Goal: Answer question/provide support: Share knowledge or assist other users

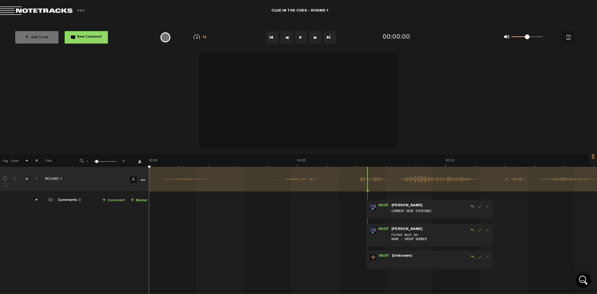
click at [305, 41] on button at bounding box center [301, 37] width 12 height 12
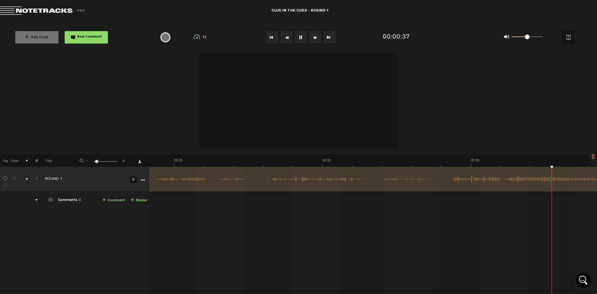
scroll to position [0, 896]
click at [252, 205] on td "1 ROUND 1 S ROUND 1 by Christy Lacio 2 collaborators 00:07 - • Christy Lacio: "…" at bounding box center [373, 241] width 448 height 99
click at [302, 37] on button at bounding box center [301, 37] width 12 height 12
drag, startPoint x: 417, startPoint y: 167, endPoint x: 423, endPoint y: 173, distance: 8.1
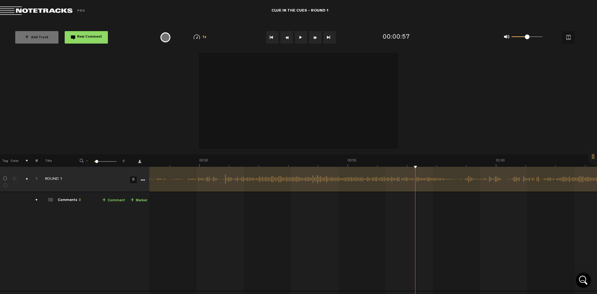
click at [301, 39] on button at bounding box center [301, 37] width 12 height 12
drag, startPoint x: 529, startPoint y: 167, endPoint x: 476, endPoint y: 166, distance: 53.5
click at [476, 166] on div "+ New drawing Tag Color # Title - 1 100 5 + 1 ROUND 1 S Update Download Downloa…" at bounding box center [298, 159] width 597 height 213
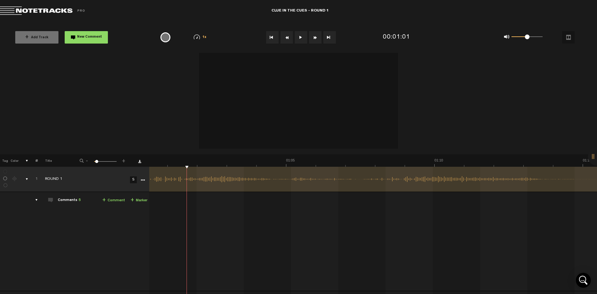
scroll to position [0, 1741]
click at [77, 35] on button "New Comment" at bounding box center [86, 37] width 43 height 12
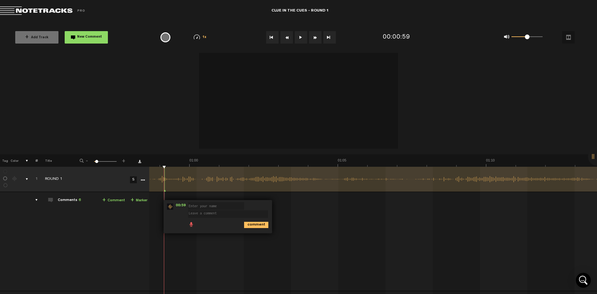
type textarea "s"
type textarea "for the non-verbal cues is the boy is sitting the bed and the girl is using her…"
click at [218, 206] on input "text" at bounding box center [216, 205] width 56 height 7
type input "group 2"
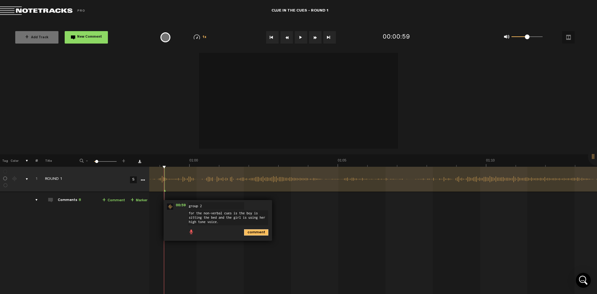
click at [258, 233] on icon "comment" at bounding box center [256, 232] width 24 height 6
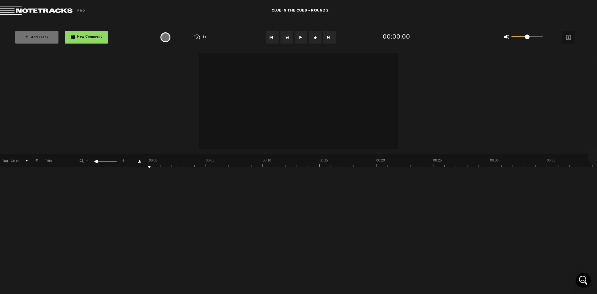
click at [300, 34] on button at bounding box center [301, 37] width 12 height 12
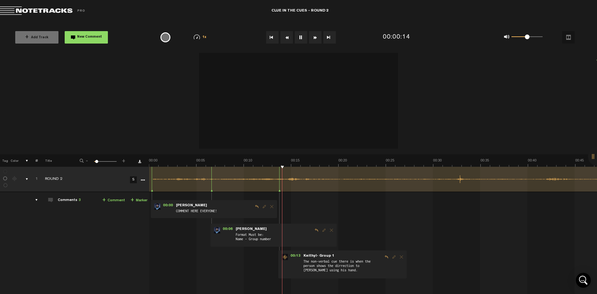
click at [302, 36] on button at bounding box center [301, 37] width 12 height 12
click at [304, 40] on button at bounding box center [301, 37] width 12 height 12
click at [302, 37] on button at bounding box center [301, 37] width 12 height 12
click at [299, 42] on button at bounding box center [301, 37] width 12 height 12
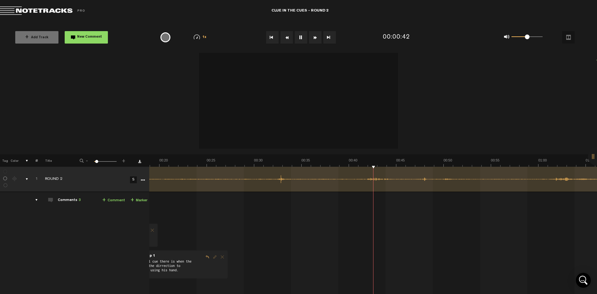
scroll to position [0, 179]
click at [300, 39] on button at bounding box center [301, 37] width 12 height 12
click at [95, 42] on button "New Comment" at bounding box center [86, 37] width 43 height 12
type textarea "t"
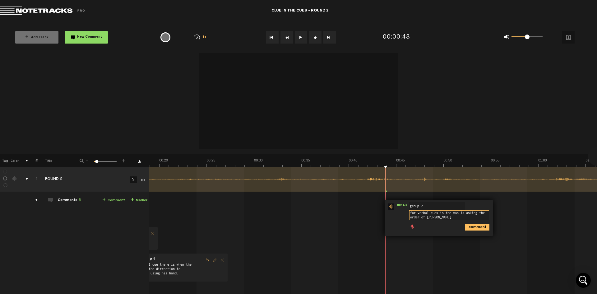
type textarea "for verbal cues is the man is asking the order of [PERSON_NAME]"
click at [480, 227] on icon "comment" at bounding box center [478, 227] width 24 height 6
